Goal: Transaction & Acquisition: Purchase product/service

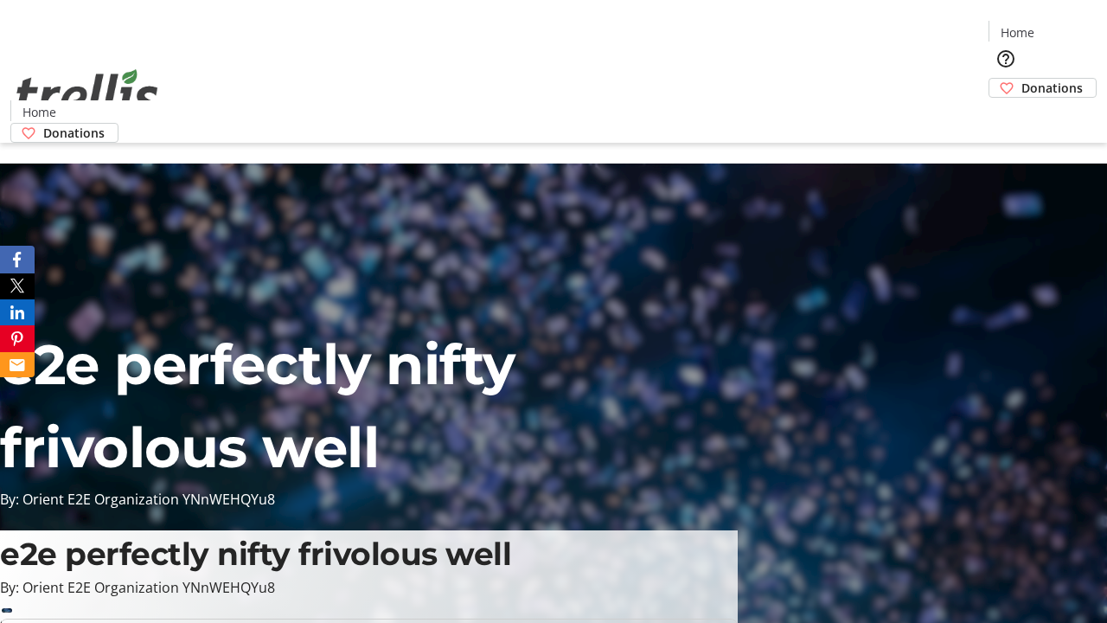
click at [1058, 26] on span "Sign Up" at bounding box center [1065, 24] width 50 height 21
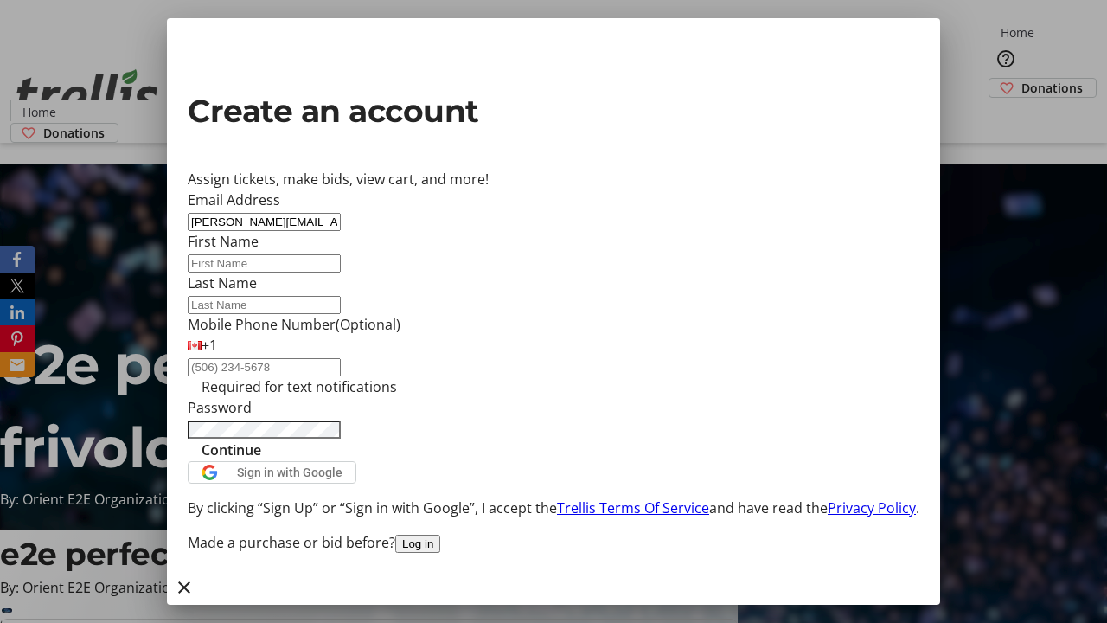
type input "[PERSON_NAME][EMAIL_ADDRESS][DOMAIN_NAME]"
type input "[PERSON_NAME]"
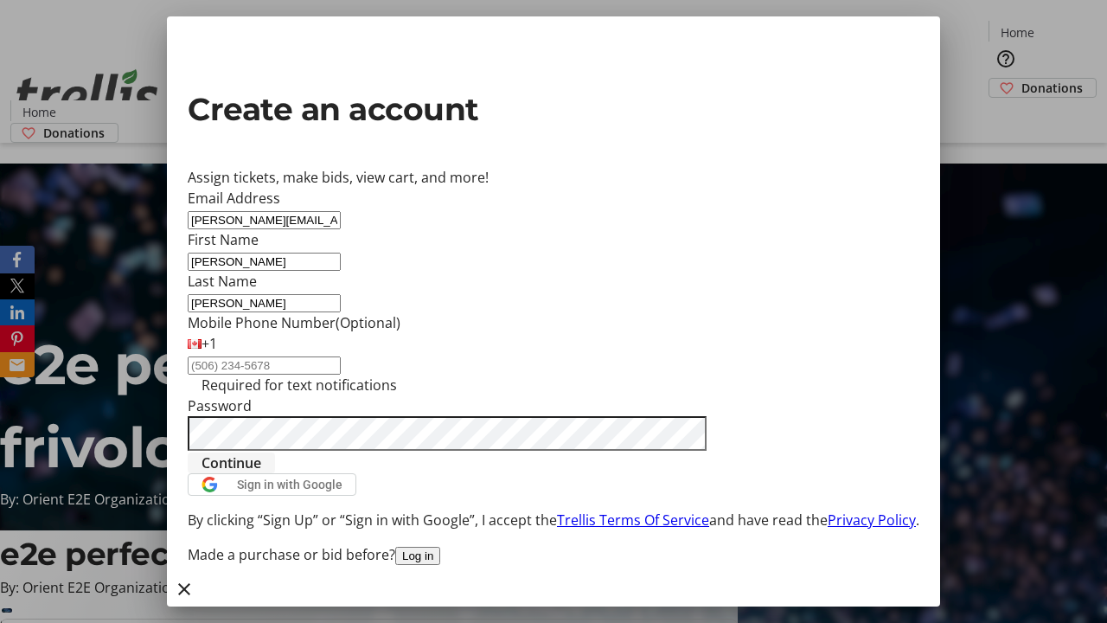
click at [261, 473] on span "Continue" at bounding box center [232, 462] width 60 height 21
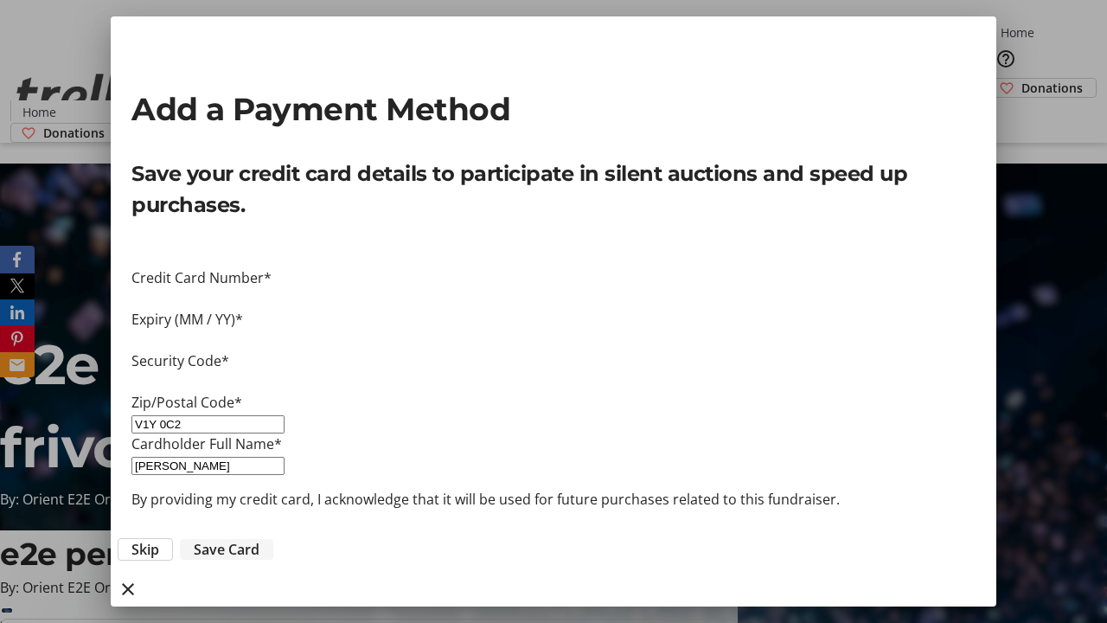
type input "V1Y 0C2"
click at [260, 539] on span "Save Card" at bounding box center [227, 549] width 66 height 21
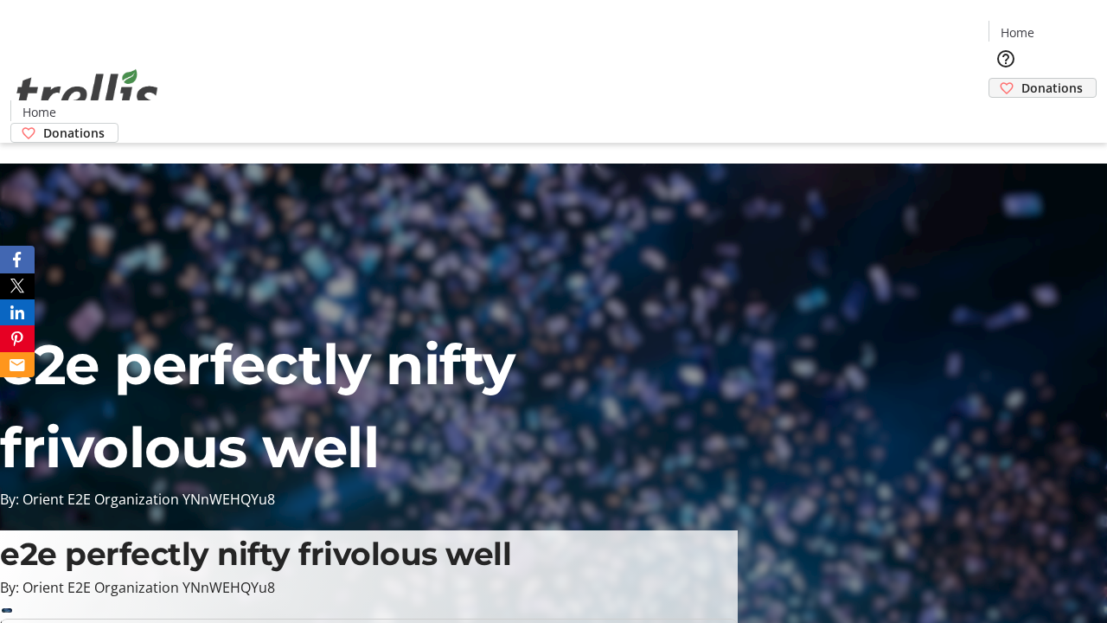
click at [1022, 79] on span "Donations" at bounding box center [1052, 88] width 61 height 18
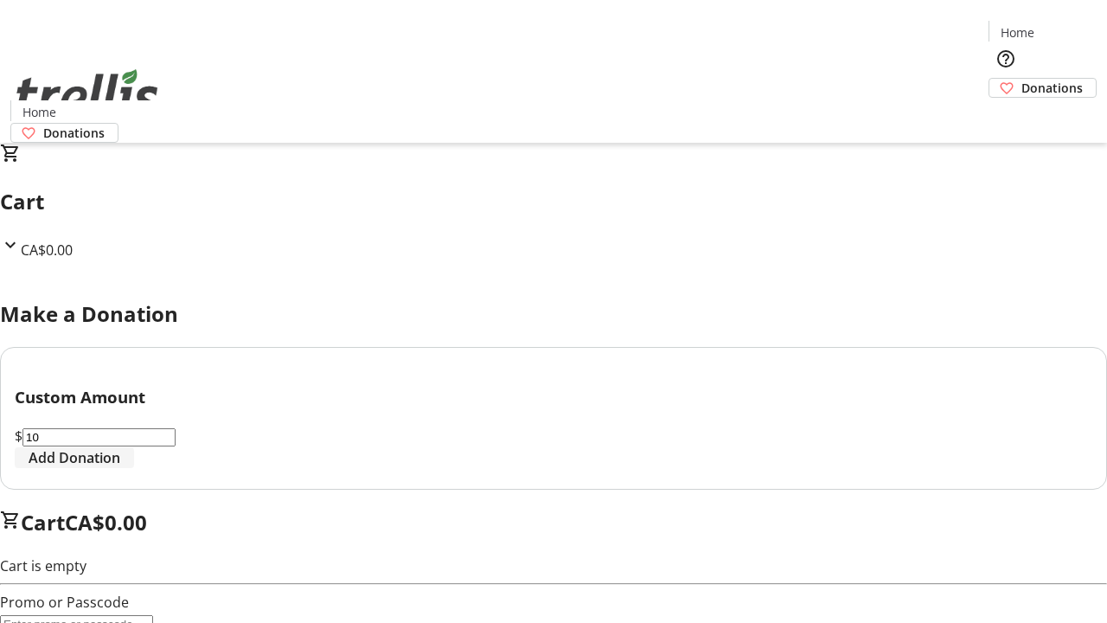
click at [120, 468] on span "Add Donation" at bounding box center [75, 457] width 92 height 21
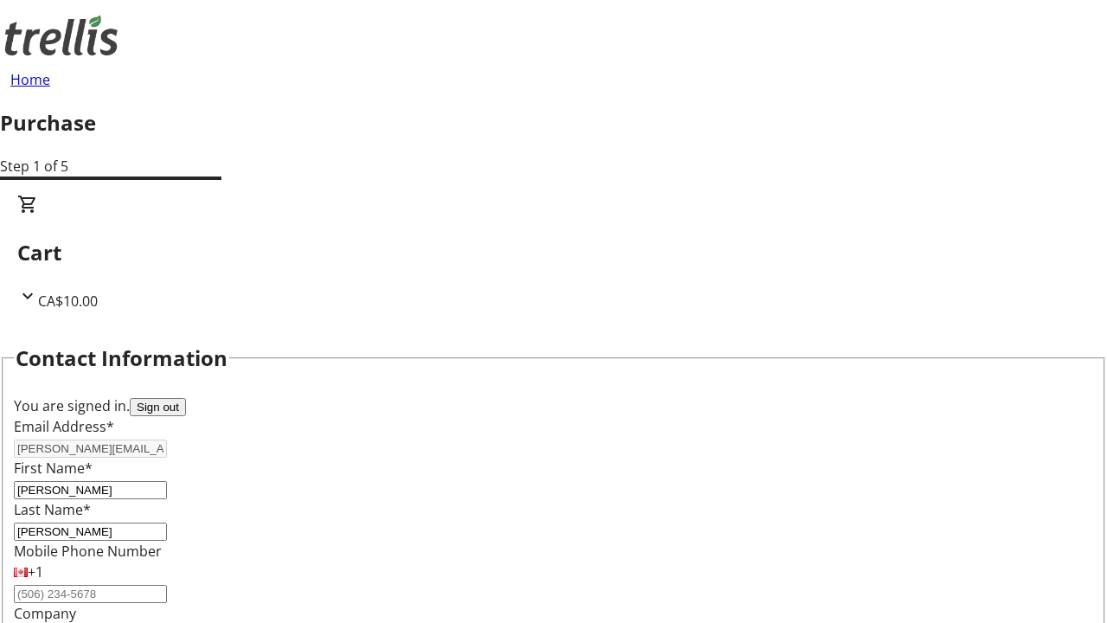
select select "CA"
type input "[STREET_ADDRESS][PERSON_NAME]"
type input "Kelowna"
select select "BC"
type input "Kelowna"
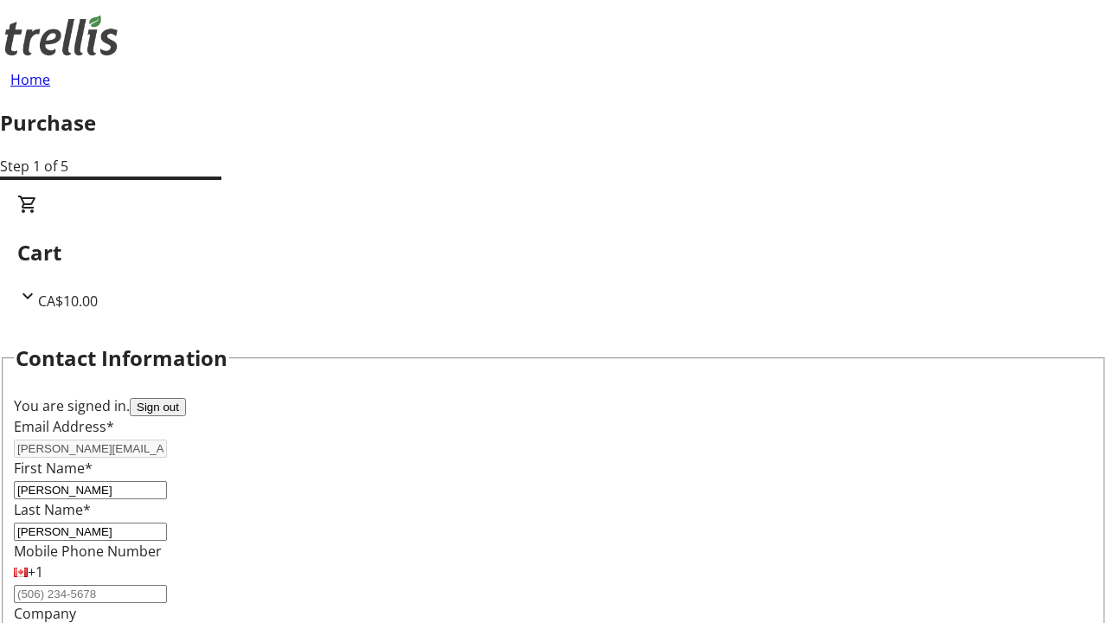
type input "V1Y 0C2"
